Goal: Transaction & Acquisition: Purchase product/service

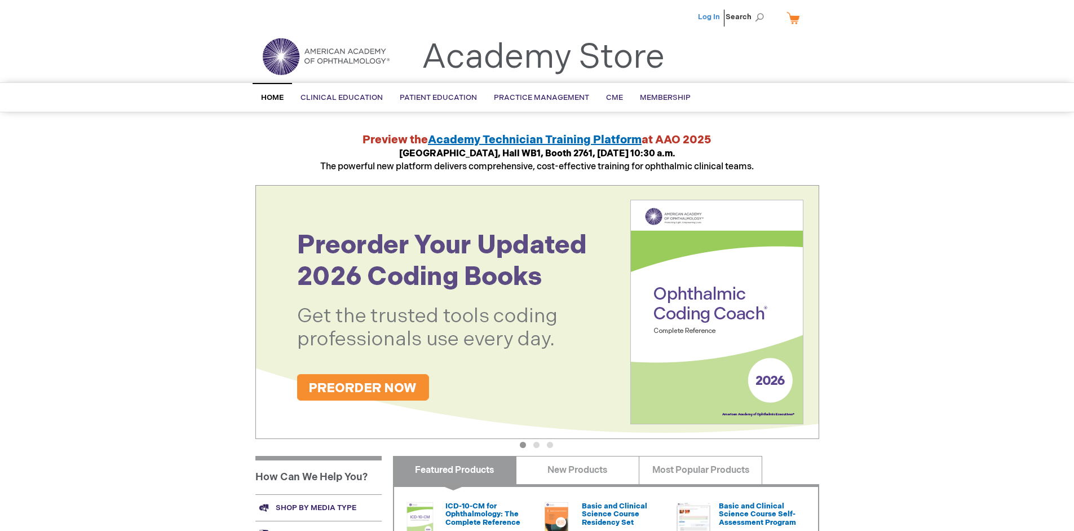
click at [710, 17] on link "Log In" at bounding box center [709, 16] width 22 height 9
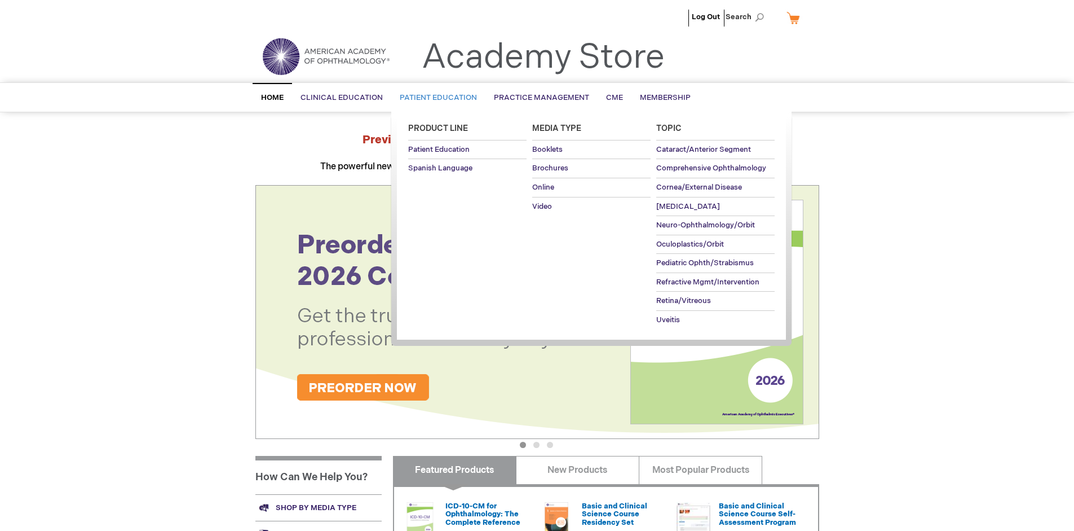
click at [435, 98] on span "Patient Education" at bounding box center [438, 97] width 77 height 9
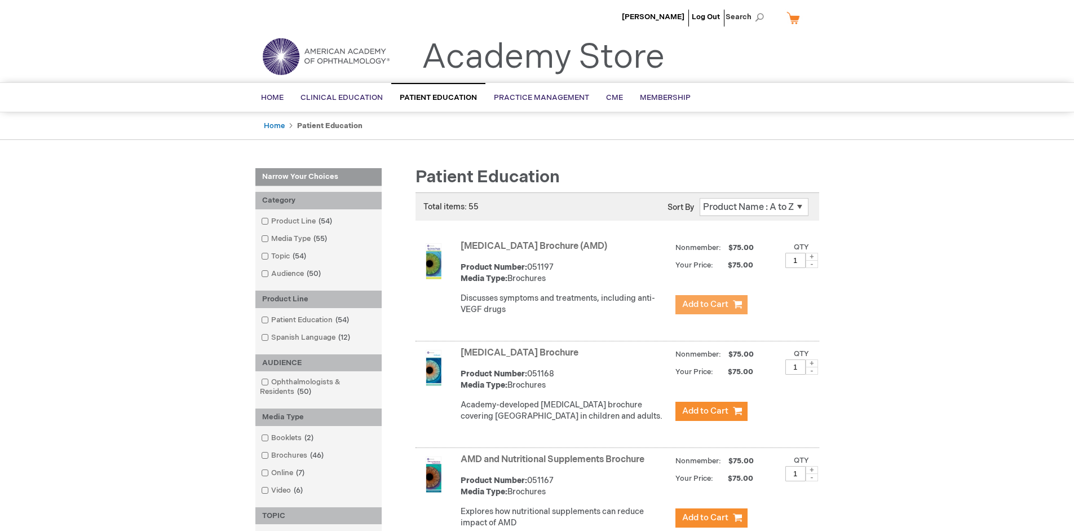
click at [711, 305] on span "Add to Cart" at bounding box center [705, 304] width 46 height 11
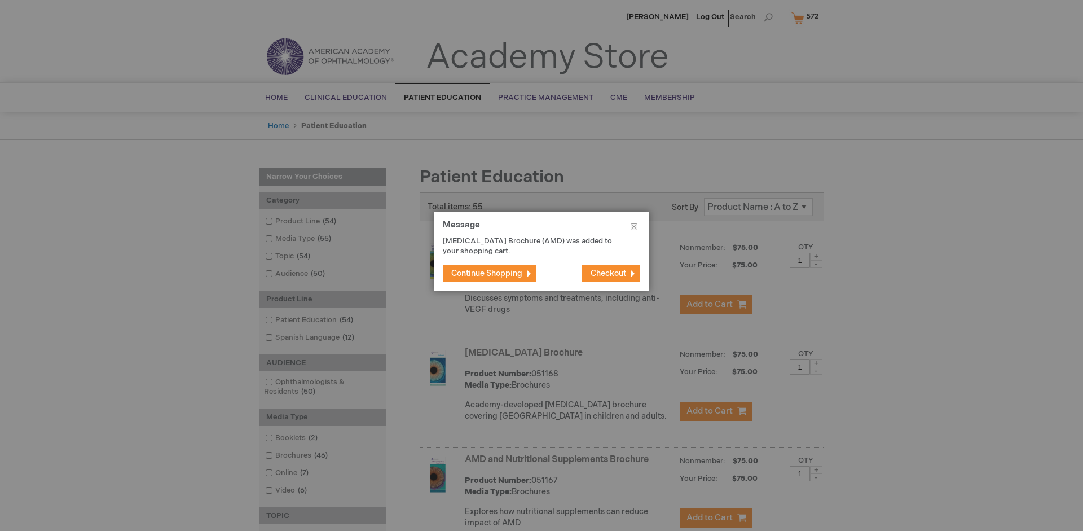
click at [487, 273] on span "Continue Shopping" at bounding box center [486, 273] width 71 height 10
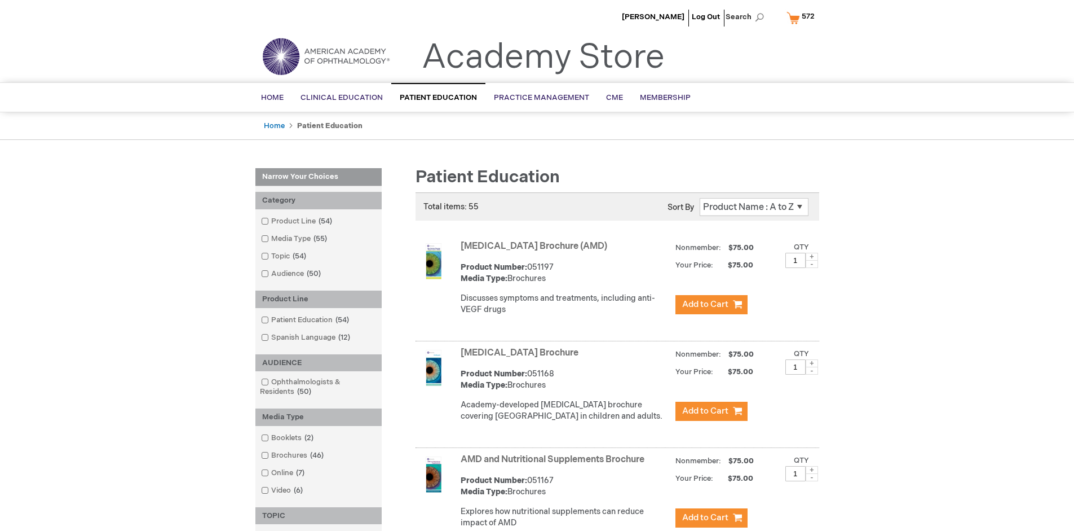
click at [555, 465] on link "AMD and Nutritional Supplements Brochure" at bounding box center [553, 459] width 184 height 11
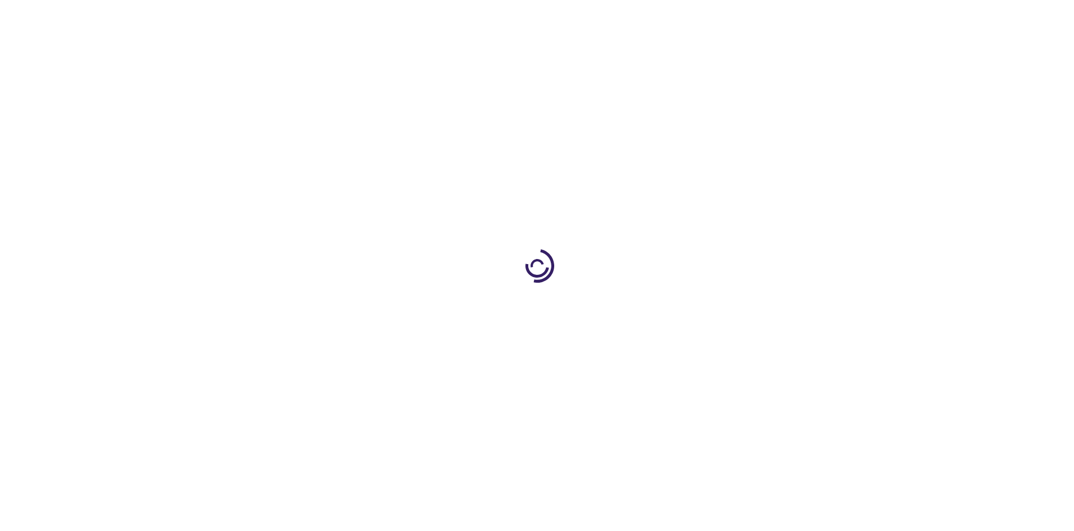
type input "1"
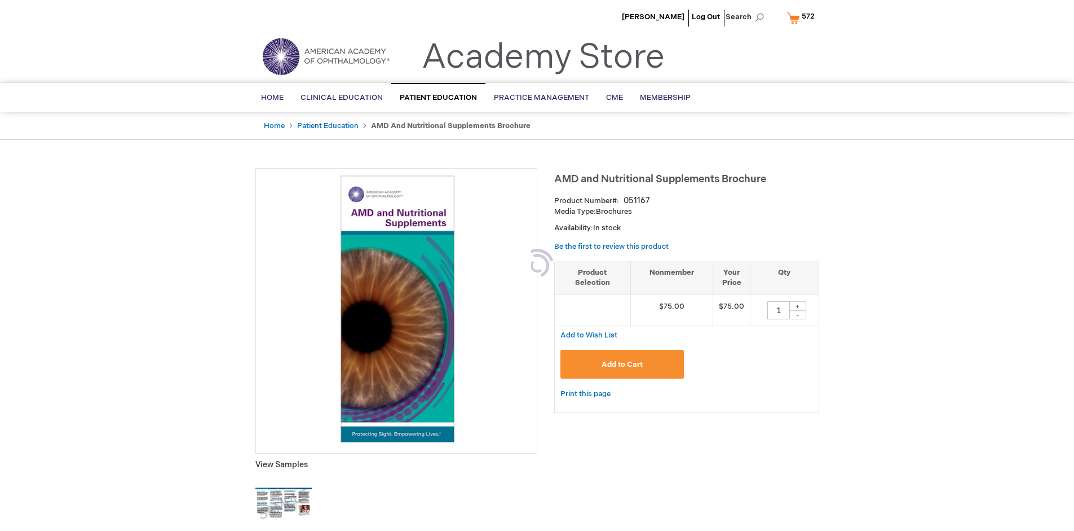
click at [622, 364] on span "Add to Cart" at bounding box center [622, 364] width 41 height 9
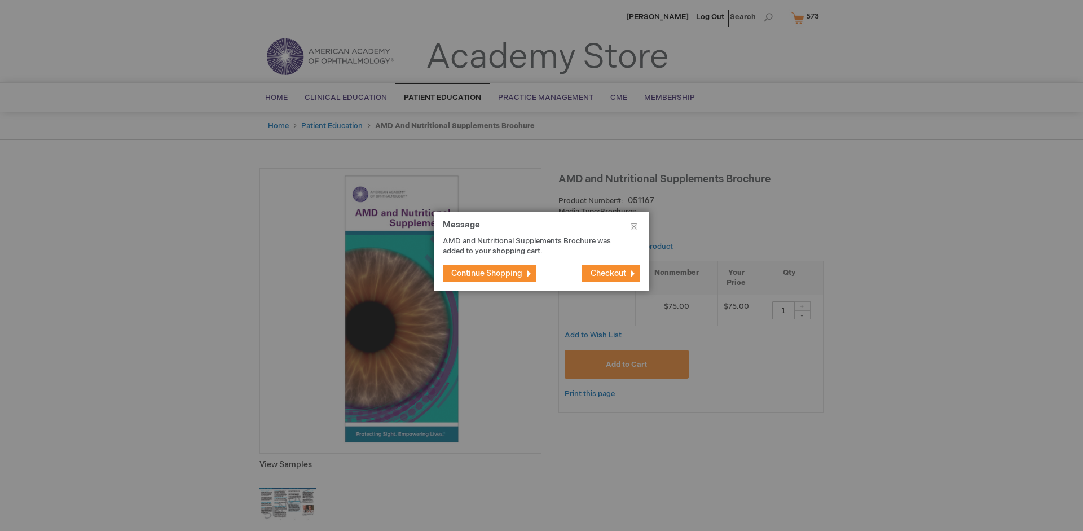
click at [487, 273] on span "Continue Shopping" at bounding box center [486, 273] width 71 height 10
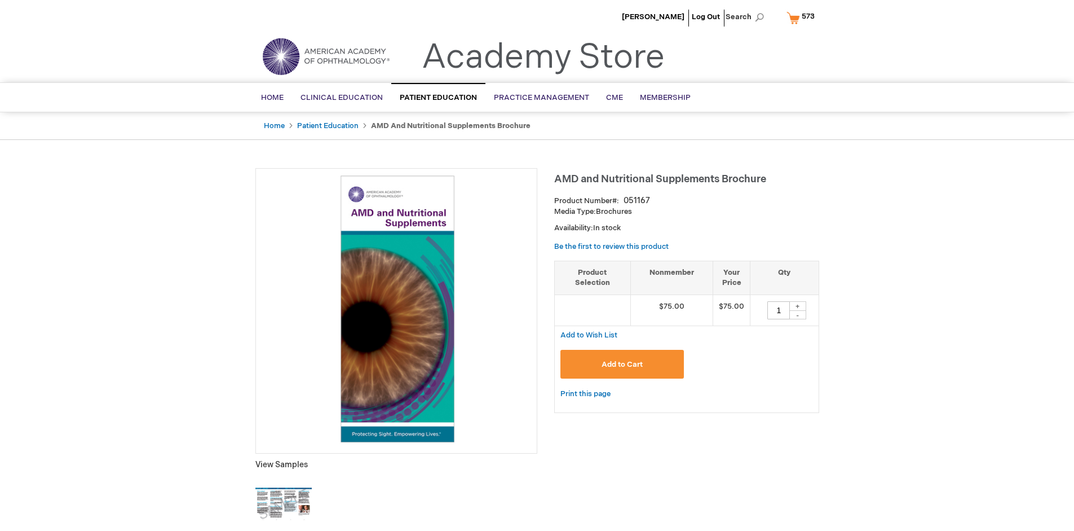
click at [803, 17] on span "573" at bounding box center [808, 16] width 13 height 9
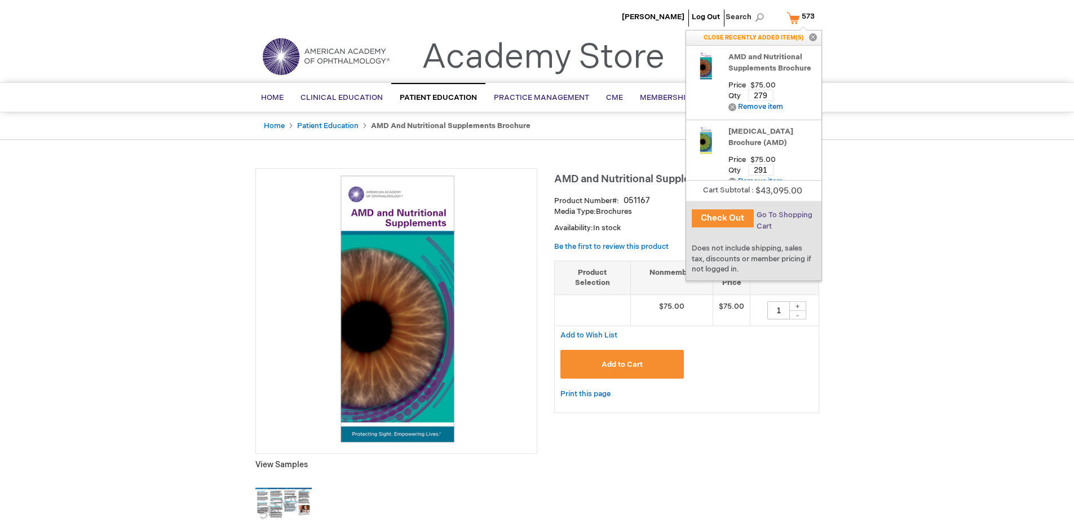
click at [784, 215] on span "Go To Shopping Cart" at bounding box center [785, 220] width 56 height 20
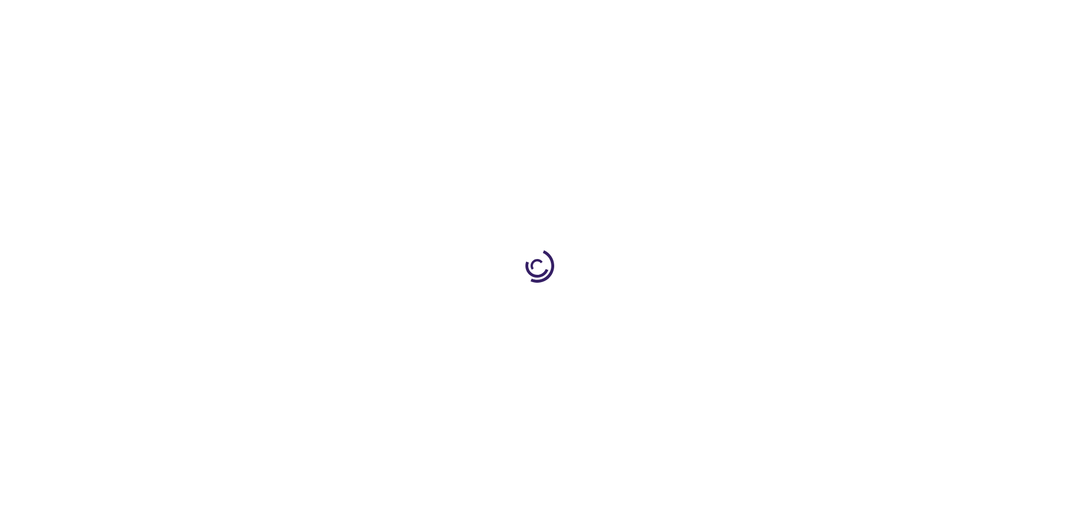
select select "US"
select select "41"
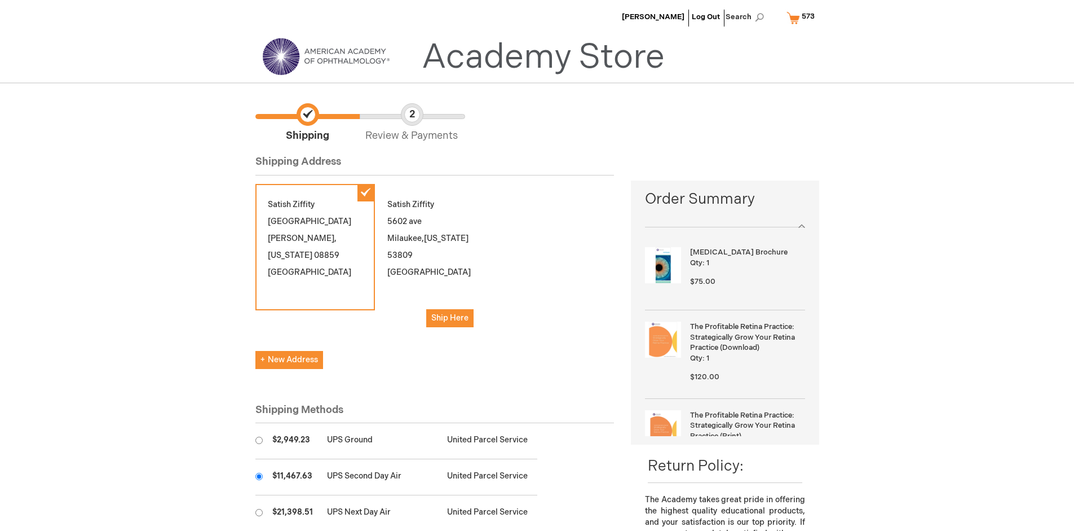
click at [259, 476] on input "radio" at bounding box center [259, 476] width 7 height 7
